Goal: Information Seeking & Learning: Compare options

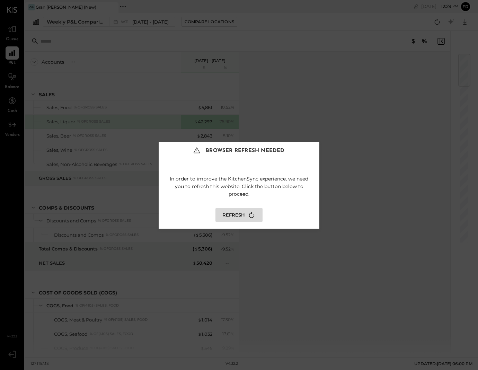
click at [249, 212] on icon at bounding box center [251, 214] width 9 height 9
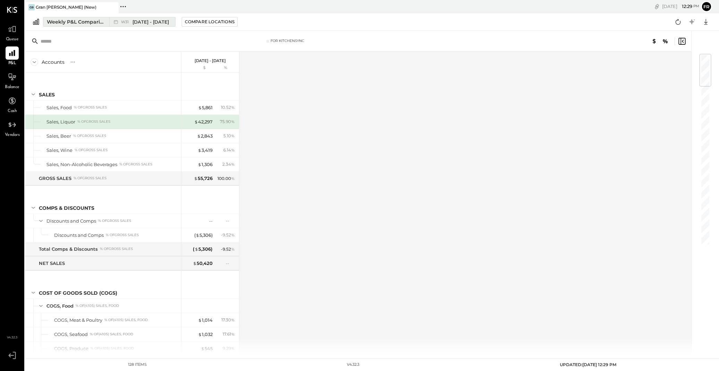
click at [141, 25] on div "W31 [DATE] - [DATE]" at bounding box center [140, 21] width 62 height 9
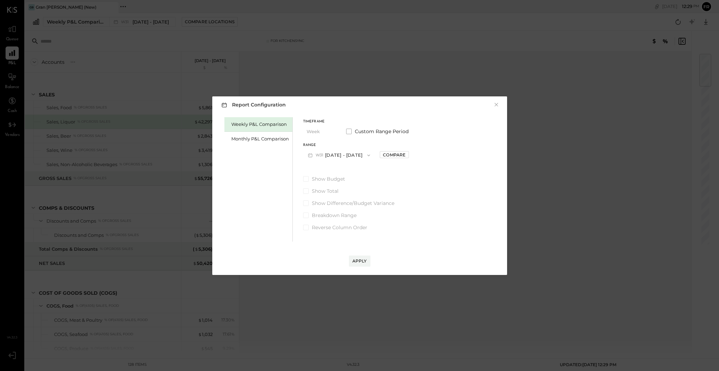
click at [353, 155] on button "W31 [DATE] - [DATE]" at bounding box center [339, 155] width 72 height 13
click at [339, 172] on span "[DATE] - [DATE]" at bounding box center [336, 170] width 33 height 6
click at [390, 155] on div "Compare" at bounding box center [394, 155] width 23 height 6
click at [411, 155] on icon "button" at bounding box center [410, 155] width 4 height 4
type input "*"
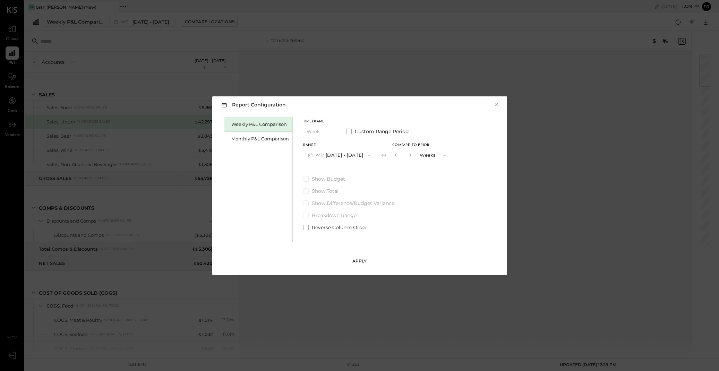
click at [360, 265] on button "Apply" at bounding box center [359, 261] width 21 height 11
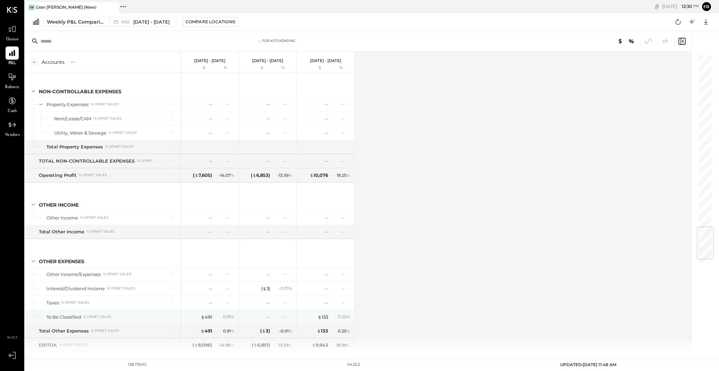
scroll to position [1509, 0]
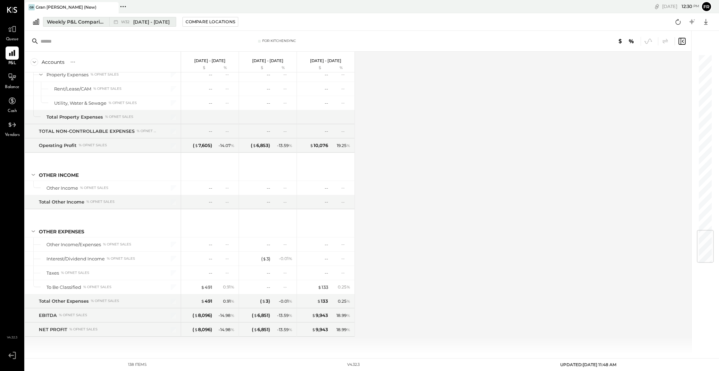
click at [162, 21] on span "[DATE] - [DATE]" at bounding box center [151, 22] width 36 height 7
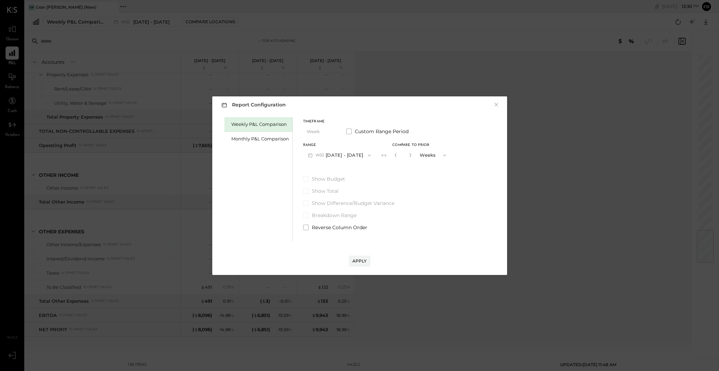
click at [362, 154] on button "W32 [DATE] - [DATE]" at bounding box center [339, 155] width 73 height 13
drag, startPoint x: 319, startPoint y: 140, endPoint x: 278, endPoint y: 142, distance: 40.9
click at [314, 140] on div "Timeframe Week Custom Range Period Range W32 [DATE] - [DATE] W33 [DATE] - [DATE…" at bounding box center [377, 141] width 148 height 42
click at [278, 142] on div "Monthly P&L Comparison" at bounding box center [260, 139] width 58 height 7
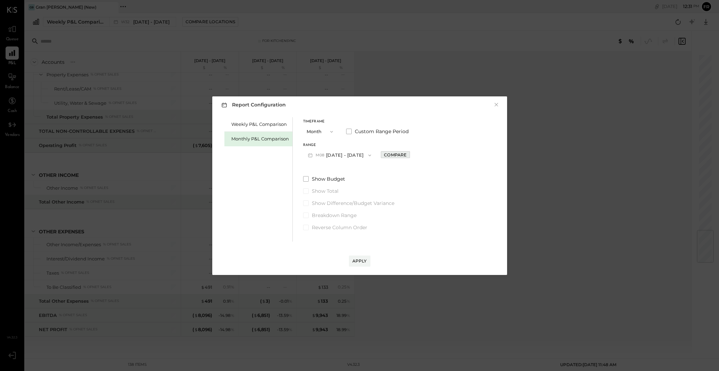
click at [397, 157] on div "Compare" at bounding box center [395, 155] width 23 height 6
click at [408, 153] on icon "button" at bounding box center [410, 155] width 4 height 4
drag, startPoint x: 408, startPoint y: 154, endPoint x: 358, endPoint y: 235, distance: 95.6
click at [408, 154] on icon "button" at bounding box center [410, 155] width 4 height 4
type input "*"
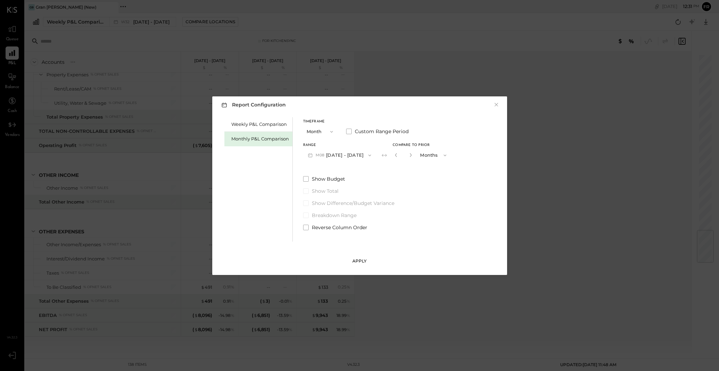
click at [360, 259] on div "Apply" at bounding box center [359, 261] width 15 height 6
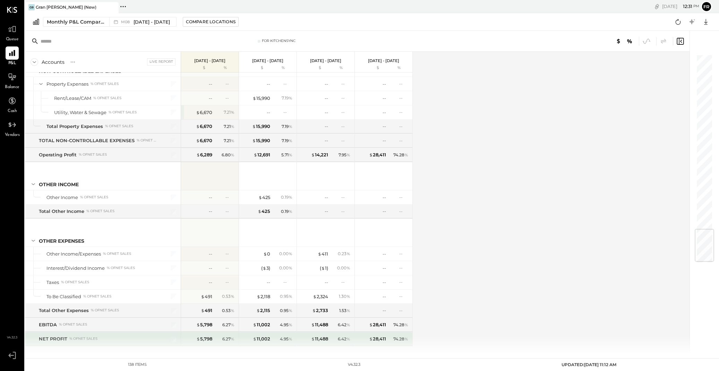
scroll to position [1495, 0]
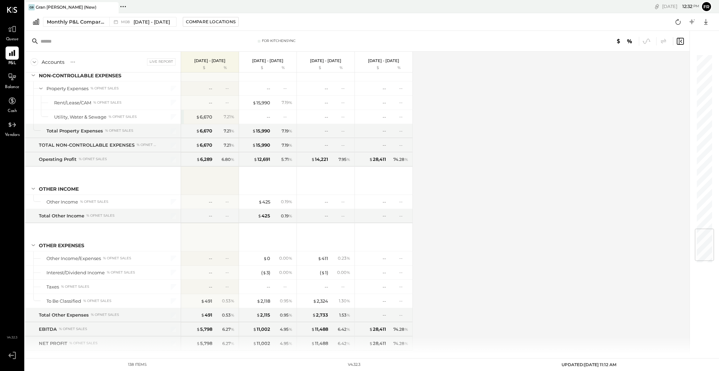
click at [436, 335] on div "Accounts S % GL Live Report [DATE] - [DATE] $ % [DATE] - [DATE] $ % [DATE] - [D…" at bounding box center [357, 203] width 665 height 302
click at [478, 343] on div "Accounts S % GL Live Report [DATE] - [DATE] $ % [DATE] - [DATE] $ % [DATE] - [D…" at bounding box center [357, 203] width 665 height 302
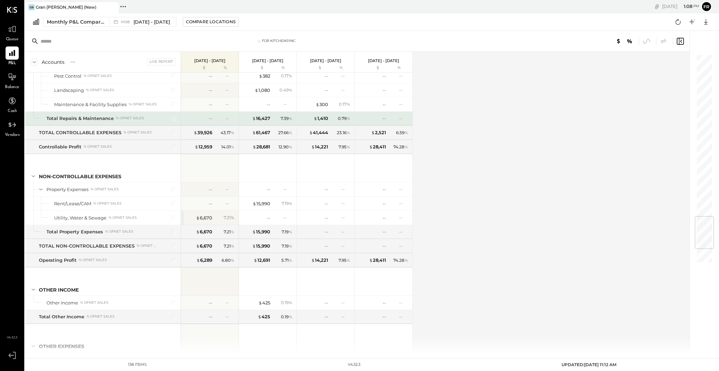
scroll to position [1388, 0]
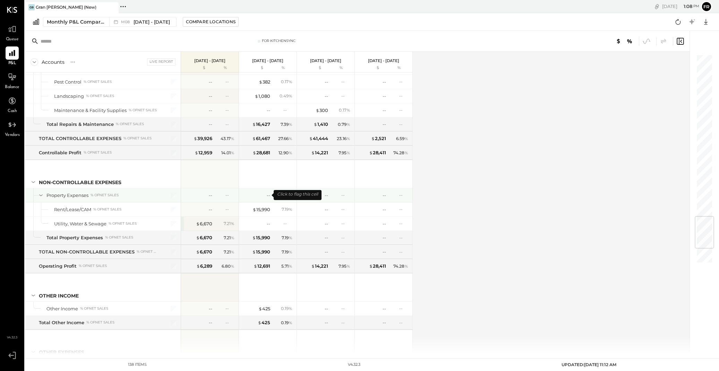
click at [266, 195] on div "--" at bounding box center [256, 195] width 28 height 7
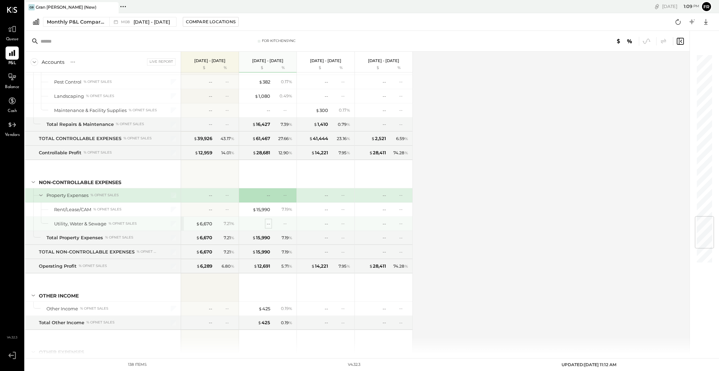
click at [266, 220] on div "-- --" at bounding box center [268, 224] width 52 height 14
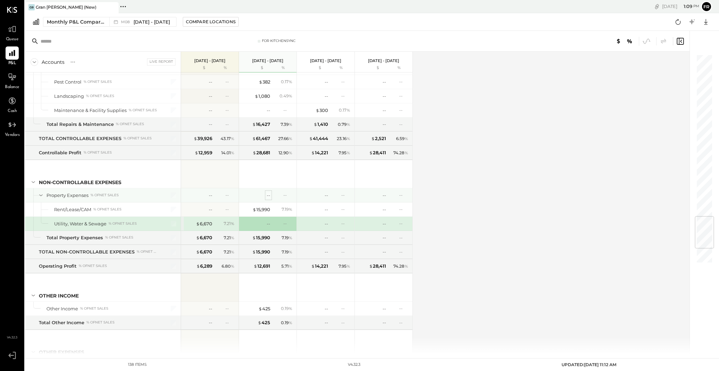
click at [268, 197] on div "--" at bounding box center [268, 195] width 3 height 7
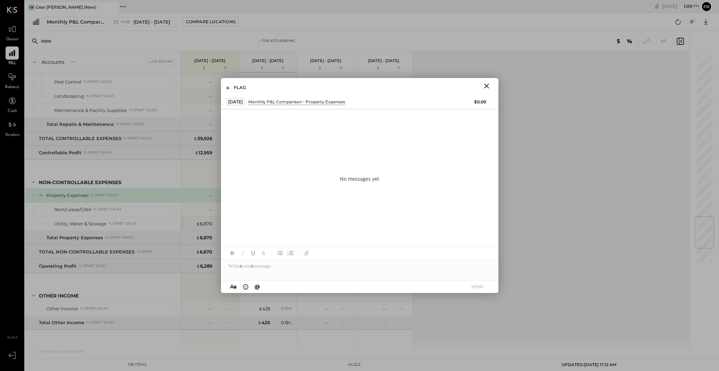
click at [478, 81] on div "FLAG" at bounding box center [359, 86] width 277 height 16
click at [478, 86] on icon "Close" at bounding box center [486, 86] width 8 height 8
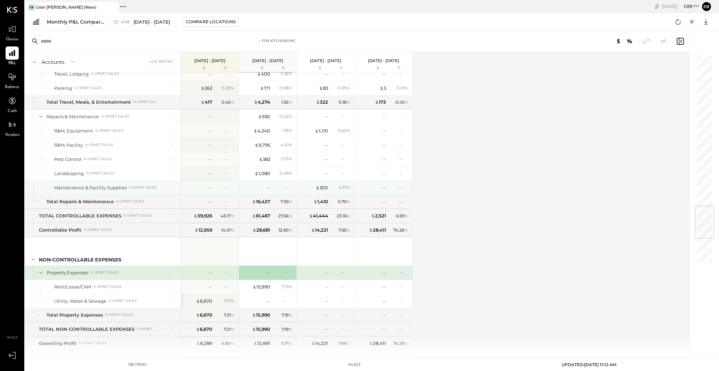
scroll to position [1284, 0]
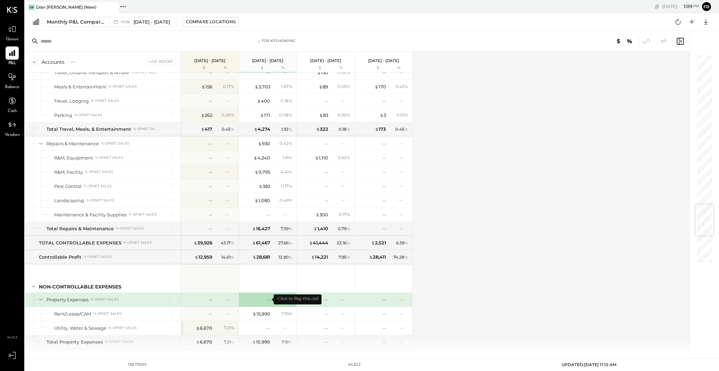
click at [262, 298] on div "--" at bounding box center [256, 299] width 28 height 7
click at [267, 298] on div "--" at bounding box center [268, 299] width 3 height 7
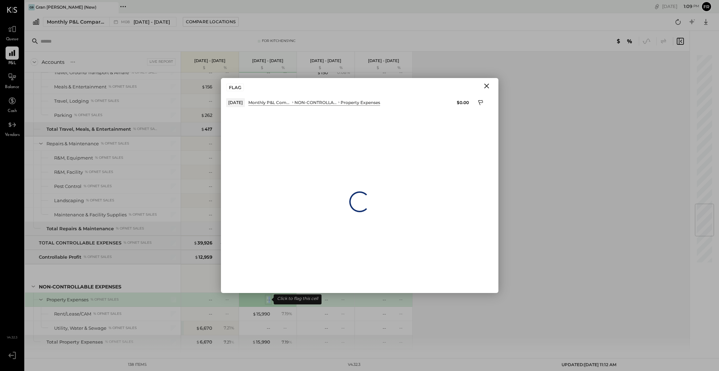
click at [269, 298] on div "--" at bounding box center [268, 299] width 3 height 7
click at [478, 85] on icon "Close" at bounding box center [486, 86] width 8 height 8
